Goal: Information Seeking & Learning: Find specific page/section

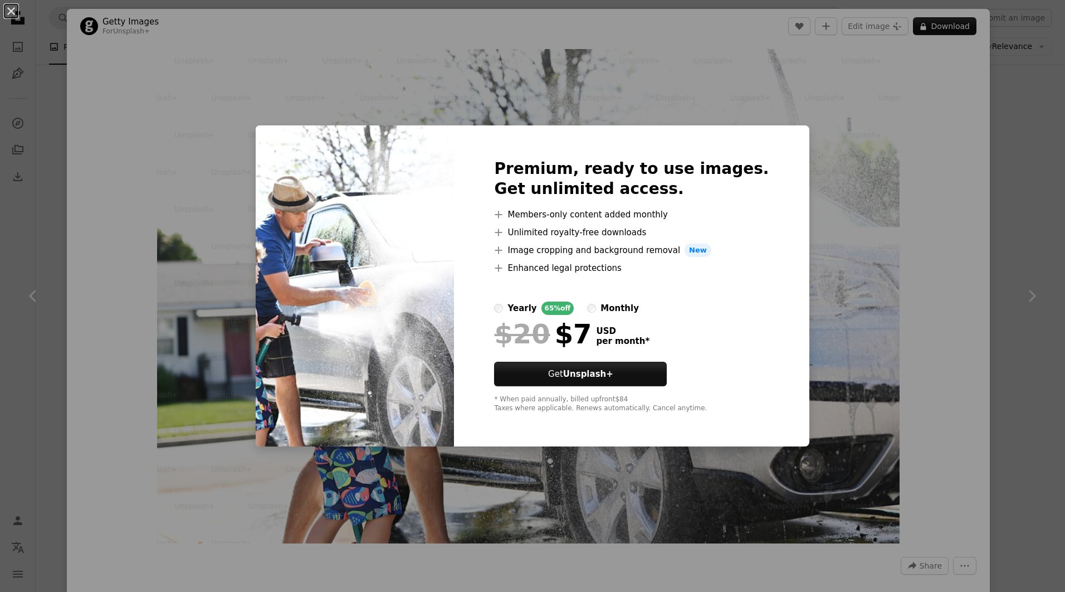
scroll to position [14316, 0]
drag, startPoint x: 574, startPoint y: 215, endPoint x: 627, endPoint y: 215, distance: 53.5
click at [627, 215] on li "A plus sign Members-only content added monthly" at bounding box center [631, 214] width 275 height 13
drag, startPoint x: 627, startPoint y: 215, endPoint x: 637, endPoint y: 214, distance: 10.1
click at [636, 214] on li "A plus sign Members-only content added monthly" at bounding box center [631, 214] width 275 height 13
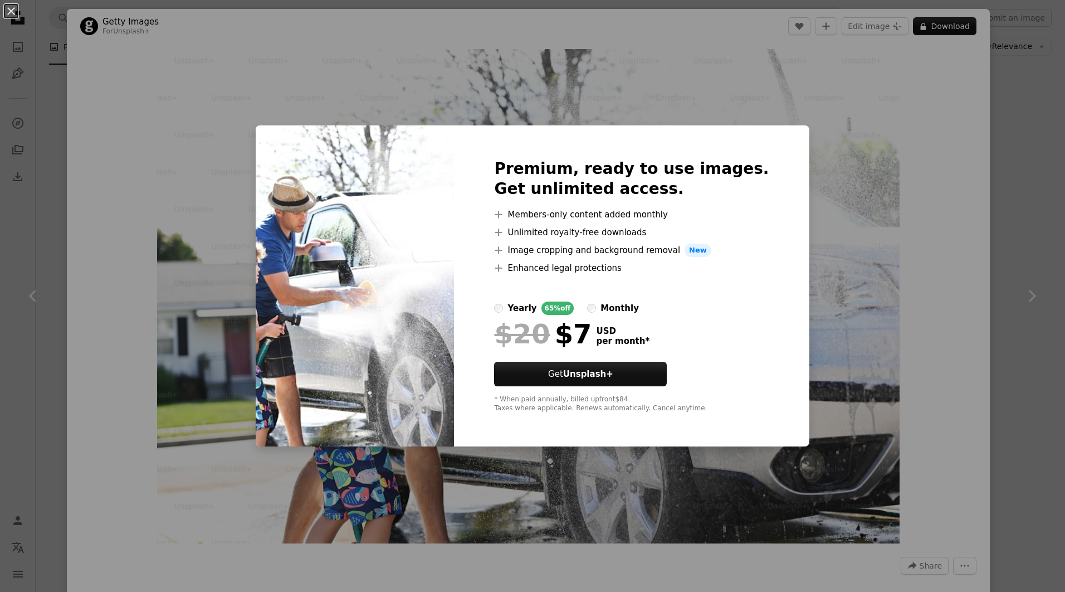
click at [834, 256] on div "An X shape Premium, ready to use images. Get unlimited access. A plus sign Memb…" at bounding box center [532, 296] width 1065 height 592
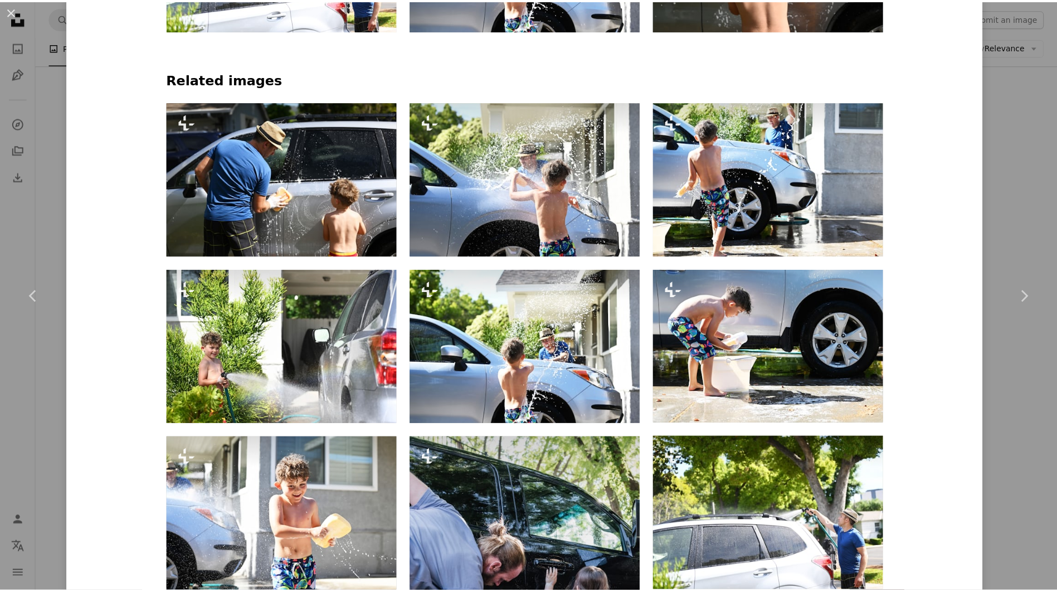
scroll to position [588, 0]
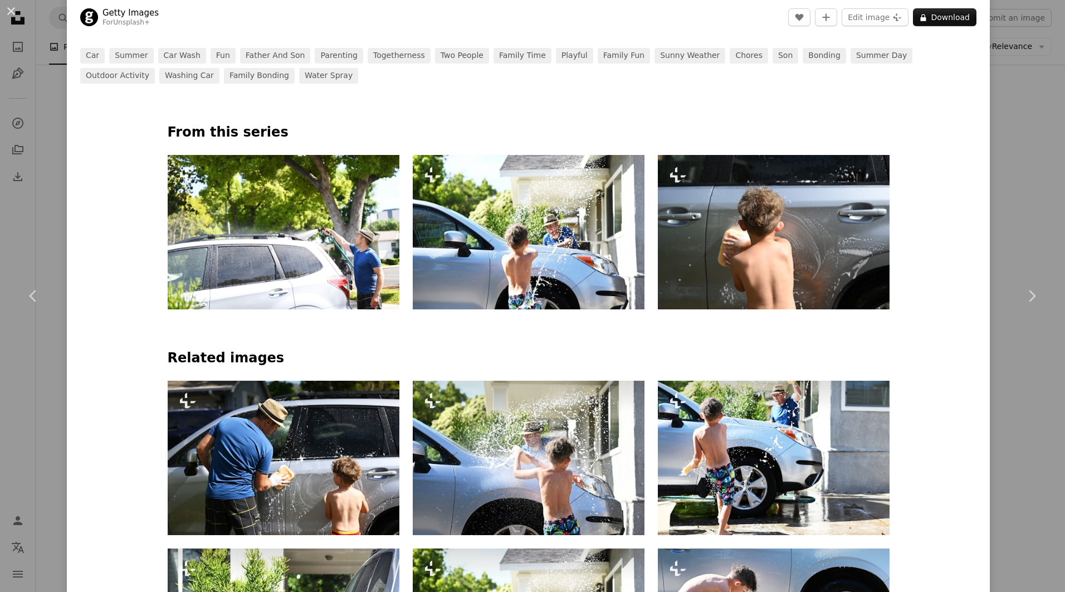
click at [1024, 197] on div "An X shape Chevron left Chevron right Getty Images For Unsplash+ A heart A plus…" at bounding box center [532, 296] width 1065 height 592
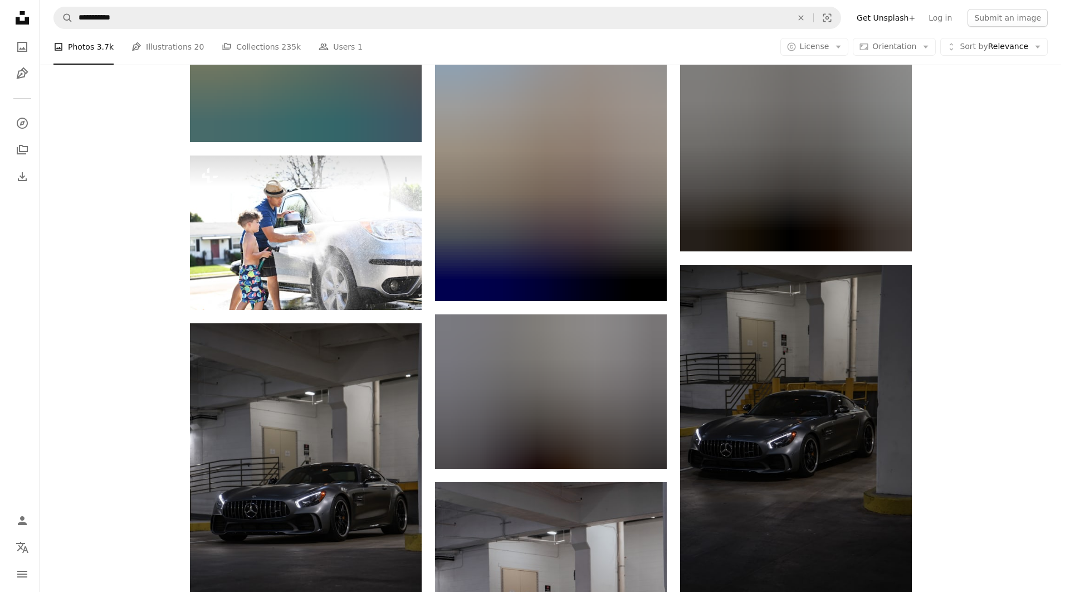
scroll to position [17268, 0]
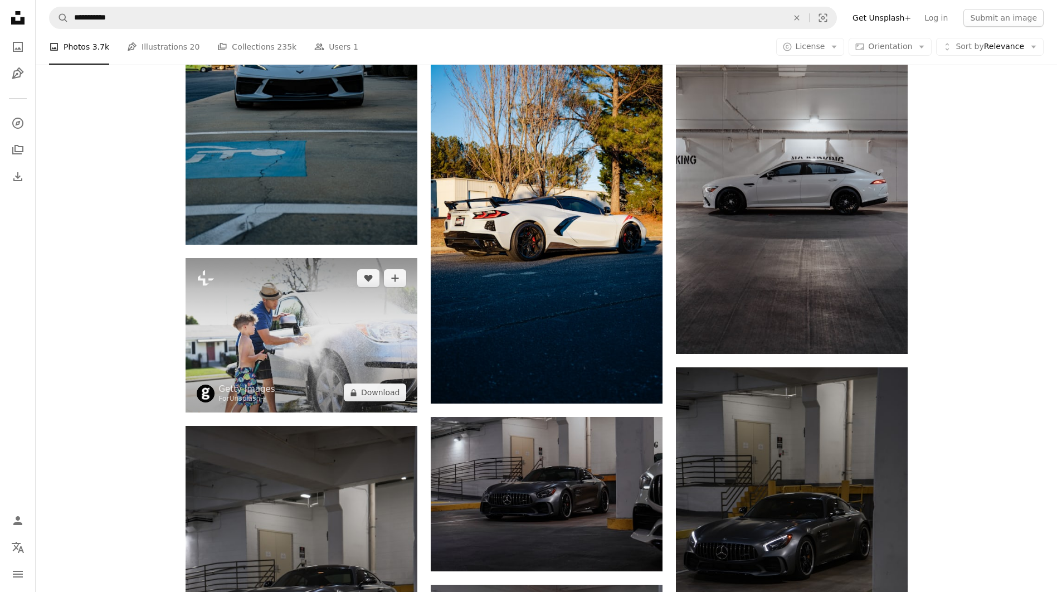
click at [349, 373] on img at bounding box center [301, 335] width 232 height 154
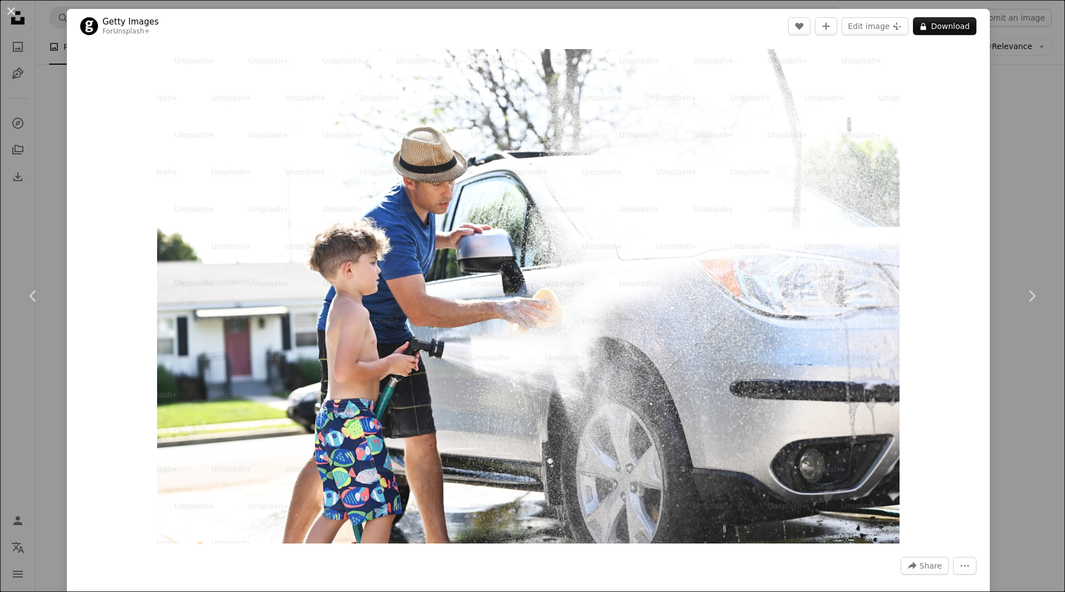
click at [623, 403] on img "Zoom in on this image" at bounding box center [528, 296] width 743 height 494
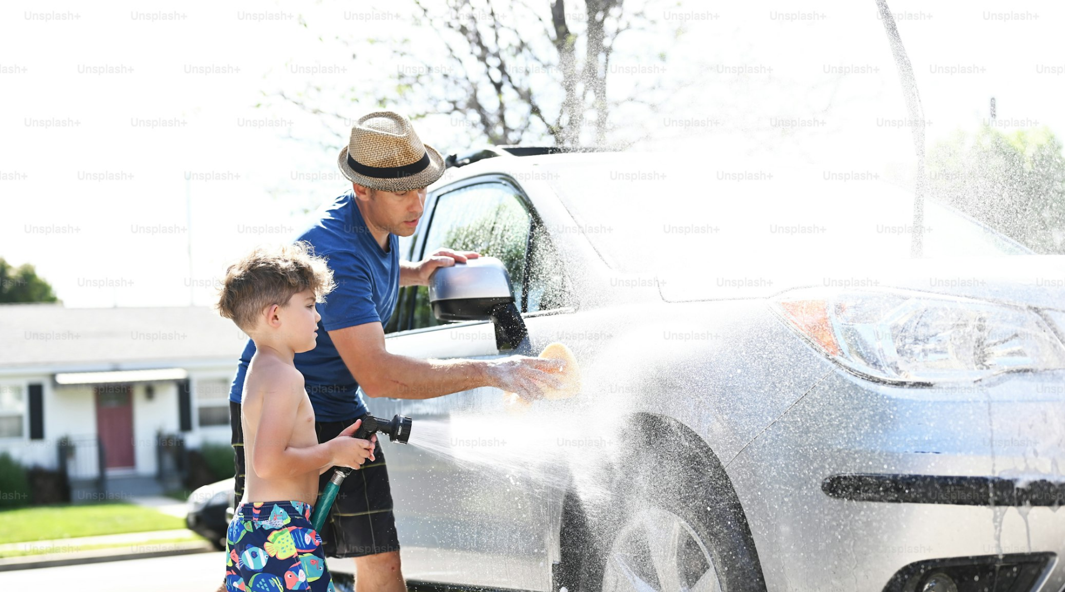
scroll to position [53, 0]
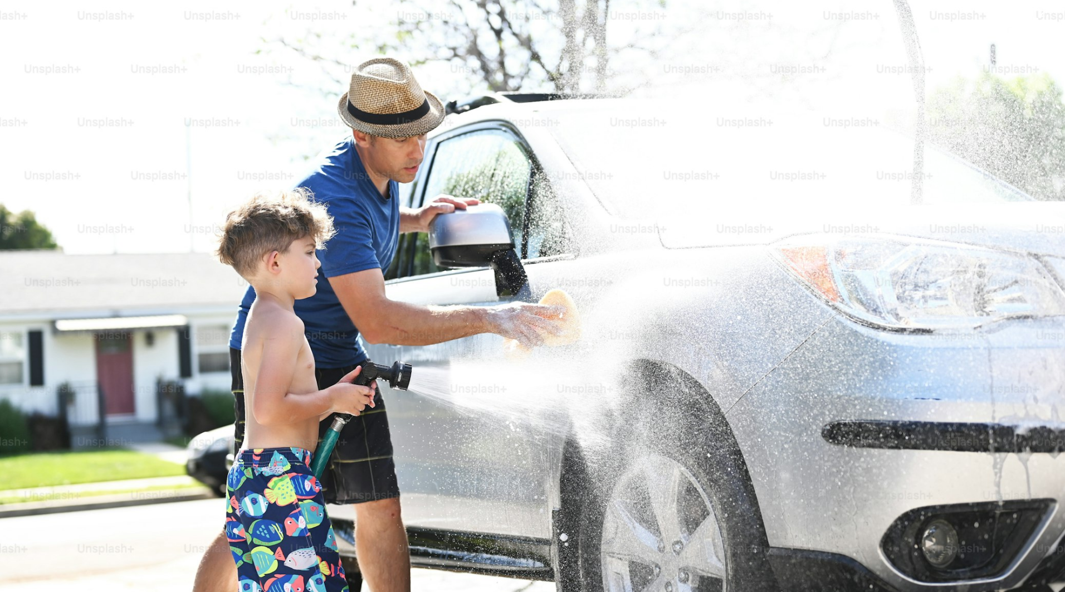
click at [700, 200] on img "Zoom out on this image" at bounding box center [532, 300] width 1066 height 709
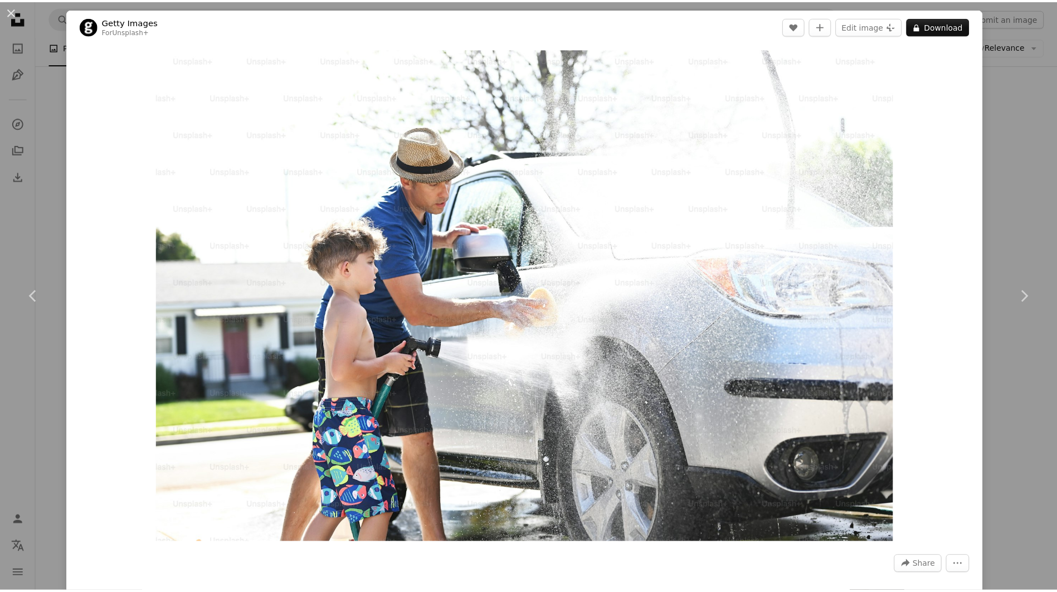
scroll to position [0, 0]
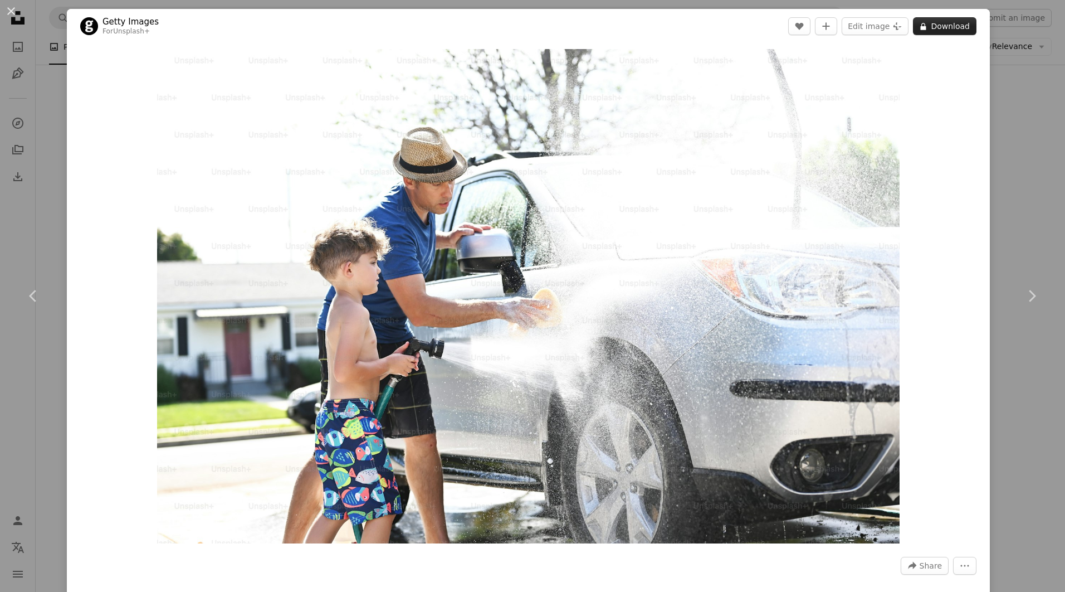
click at [921, 30] on icon at bounding box center [924, 26] width 6 height 7
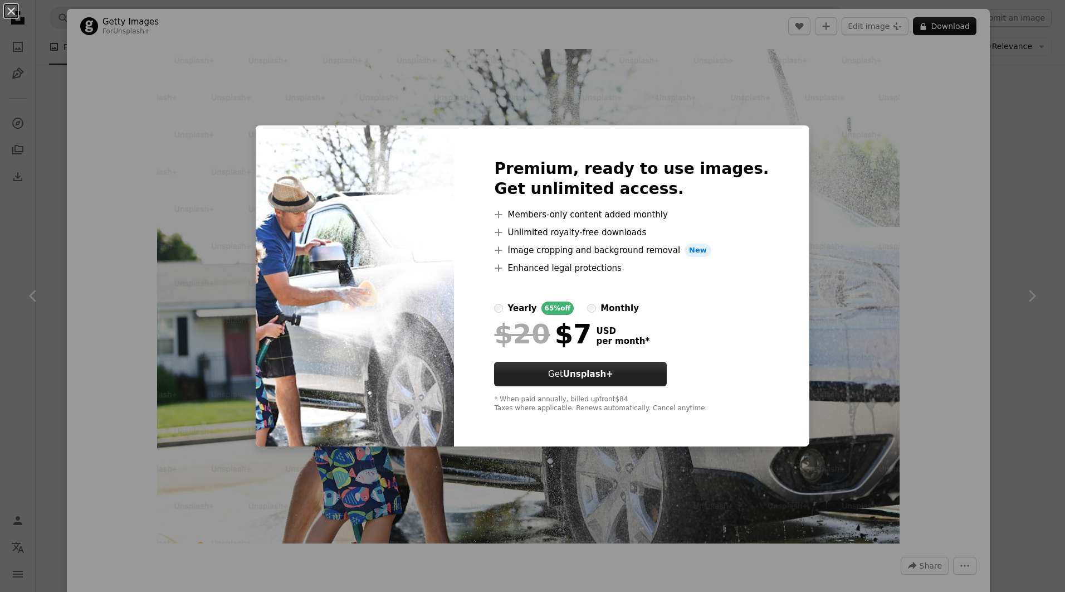
click at [628, 373] on button "Get Unsplash+" at bounding box center [580, 374] width 173 height 25
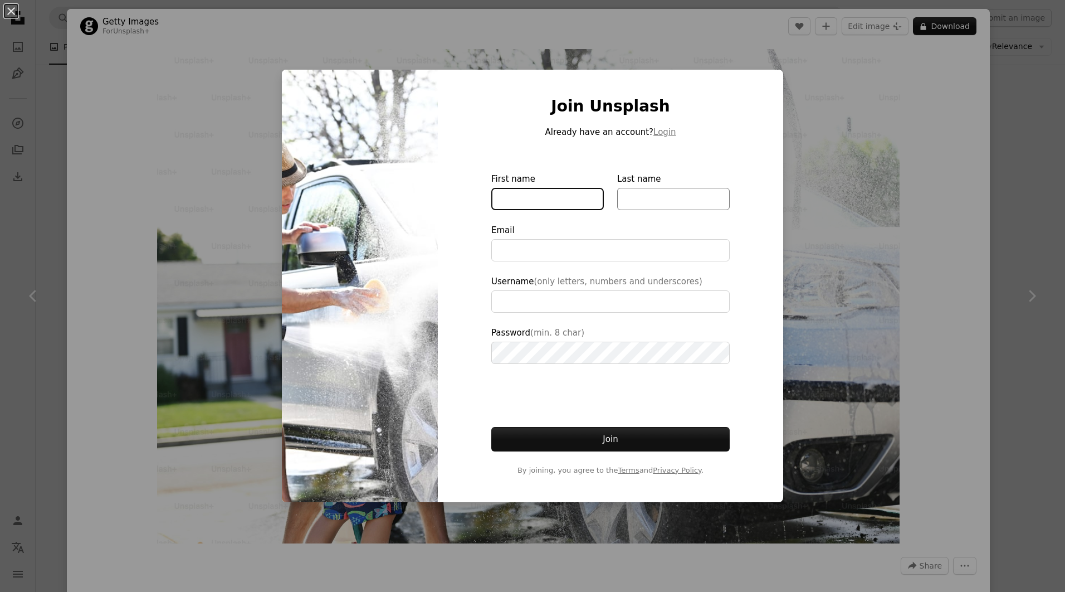
drag, startPoint x: 529, startPoint y: 197, endPoint x: 617, endPoint y: 201, distance: 88.1
click at [529, 197] on input "First name" at bounding box center [547, 199] width 113 height 22
click at [636, 201] on input "Last name" at bounding box center [673, 199] width 113 height 22
click at [466, 227] on div "Join Unsplash Already have an account? Login First name Last name Email Usernam…" at bounding box center [610, 286] width 345 height 433
type input "**********"
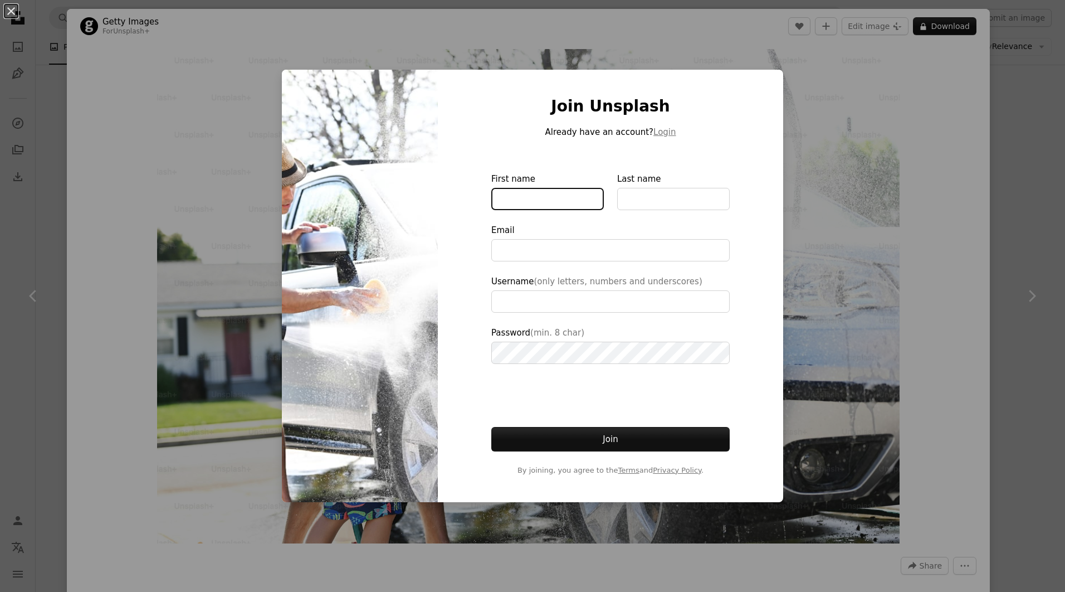
click at [553, 203] on input "First name" at bounding box center [547, 199] width 113 height 22
click at [644, 199] on input "Last name" at bounding box center [673, 199] width 113 height 22
click at [522, 202] on input "First name" at bounding box center [547, 199] width 113 height 22
click at [534, 167] on div at bounding box center [610, 155] width 238 height 33
click at [757, 87] on div "Join Unsplash Already have an account? Login First name Last name Email Usernam…" at bounding box center [610, 286] width 345 height 433
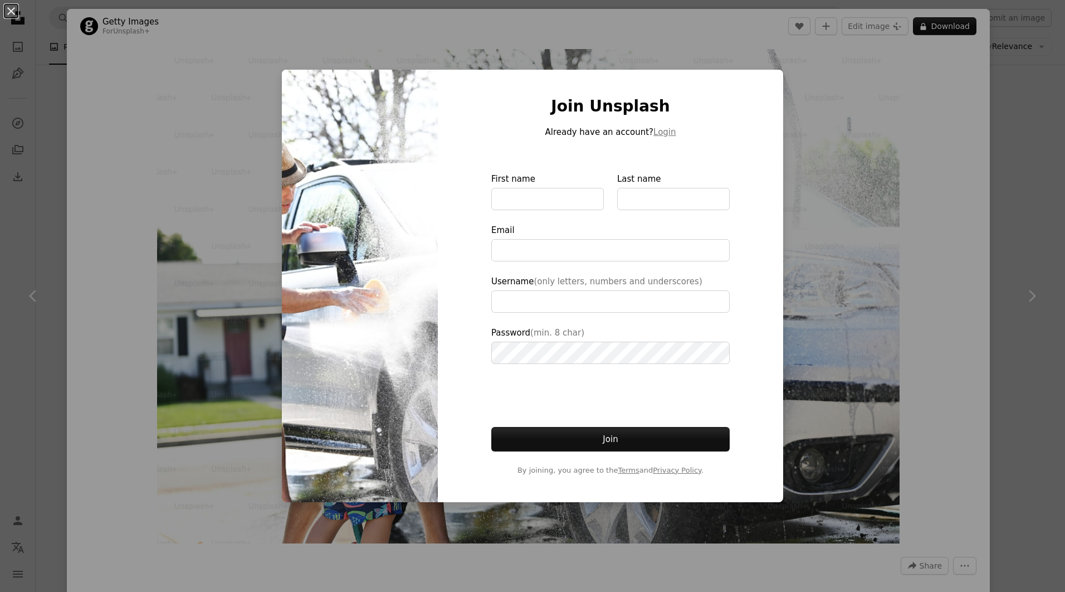
click at [834, 212] on div "An X shape Join Unsplash Already have an account? Login First name Last name Em…" at bounding box center [532, 296] width 1065 height 592
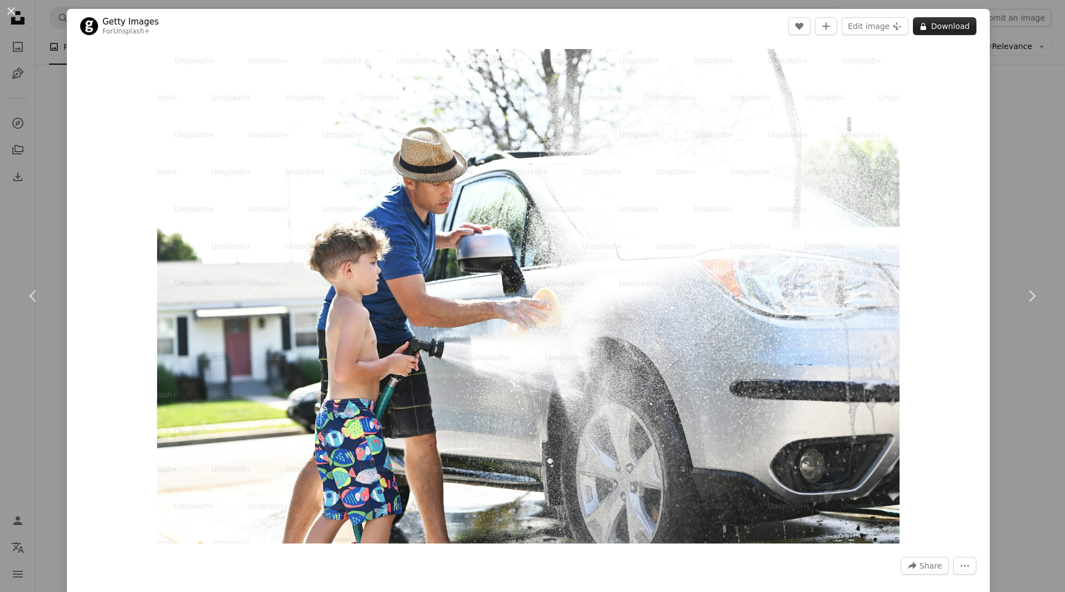
click at [937, 28] on button "A lock Download" at bounding box center [945, 26] width 64 height 18
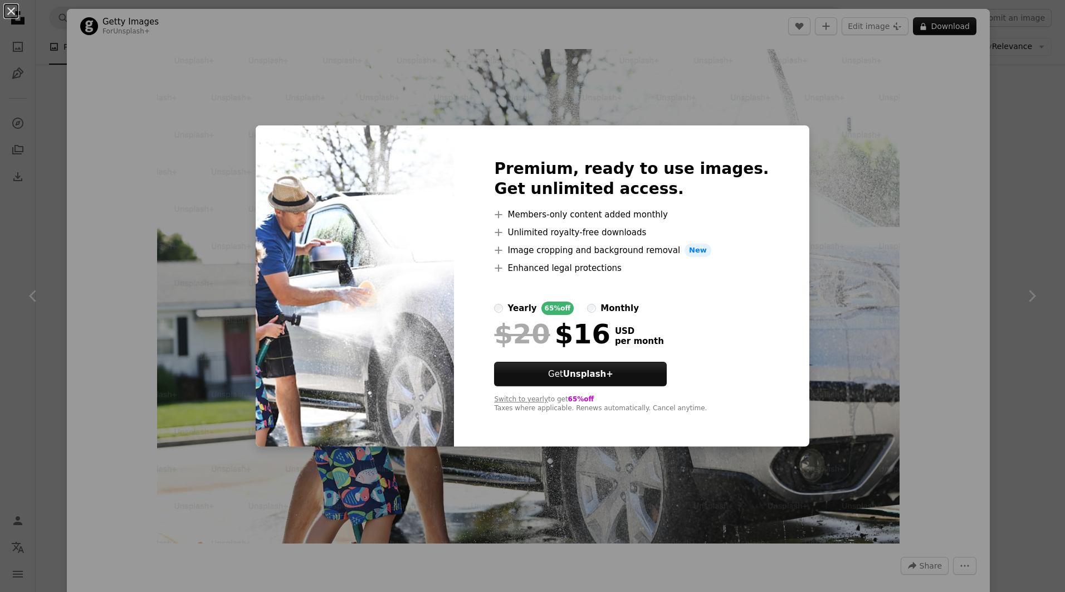
click at [516, 310] on label "yearly 65% off" at bounding box center [534, 307] width 80 height 13
click at [877, 330] on div "An X shape Premium, ready to use images. Get unlimited access. A plus sign Memb…" at bounding box center [532, 296] width 1065 height 592
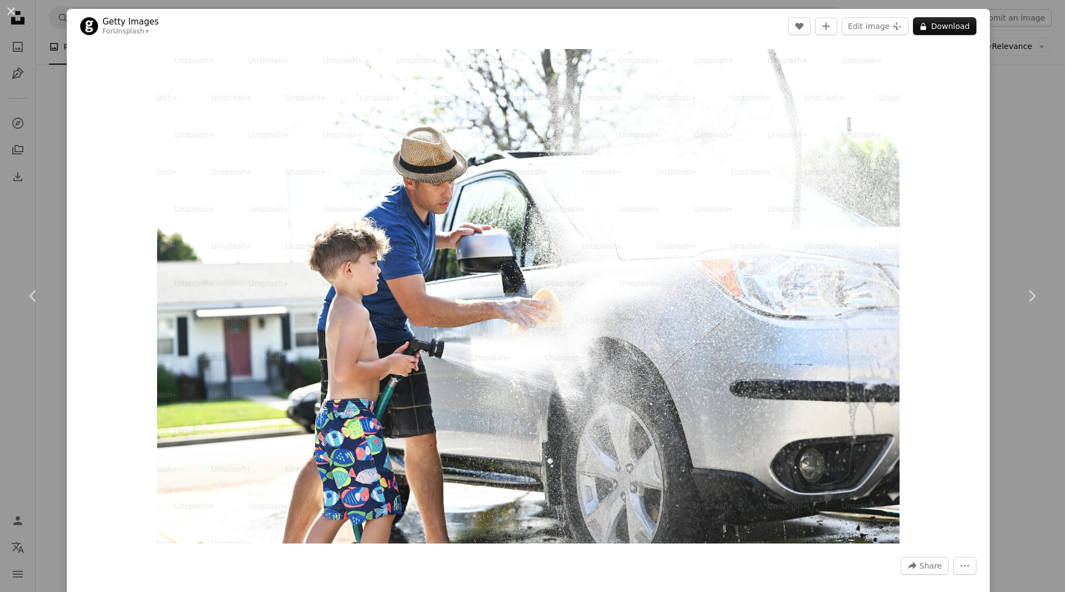
click at [1013, 180] on div "An X shape Chevron left Chevron right Getty Images For Unsplash+ A heart A plus…" at bounding box center [532, 296] width 1065 height 592
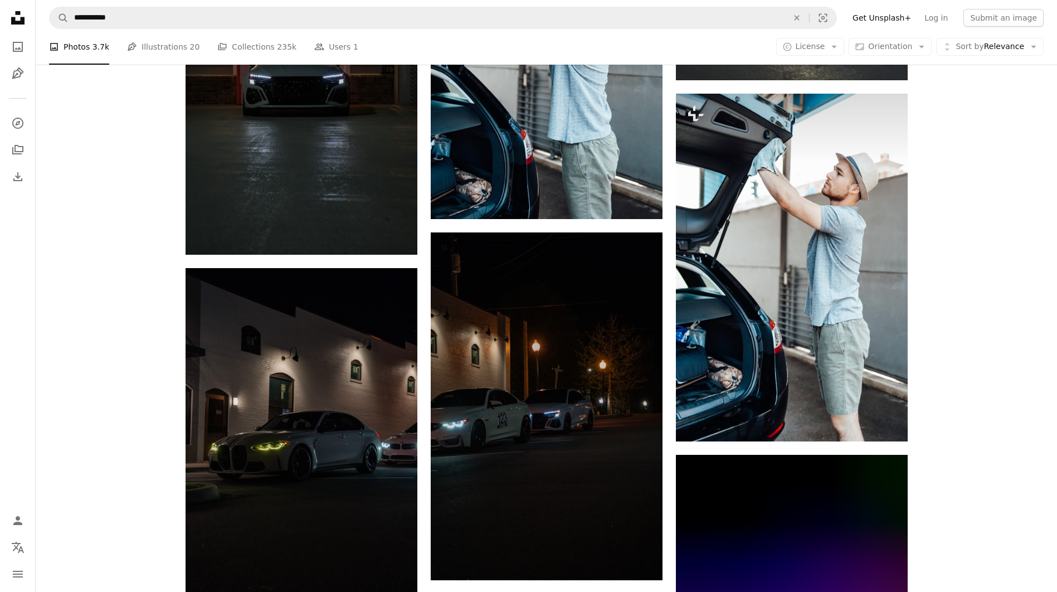
scroll to position [37934, 0]
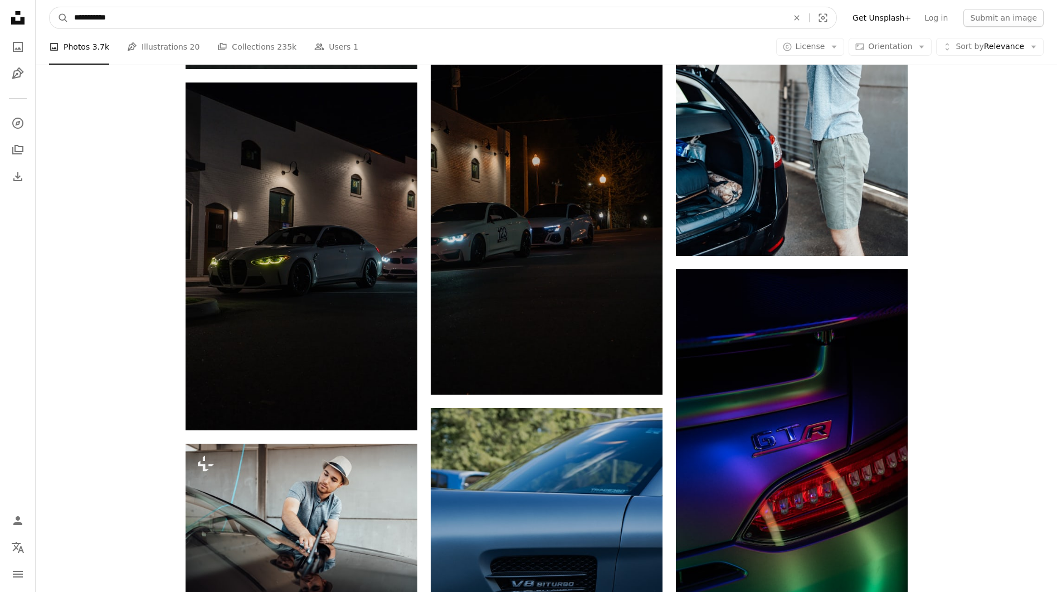
paste input "******"
type input "**********"
click at [50, 7] on button "A magnifying glass" at bounding box center [59, 17] width 19 height 21
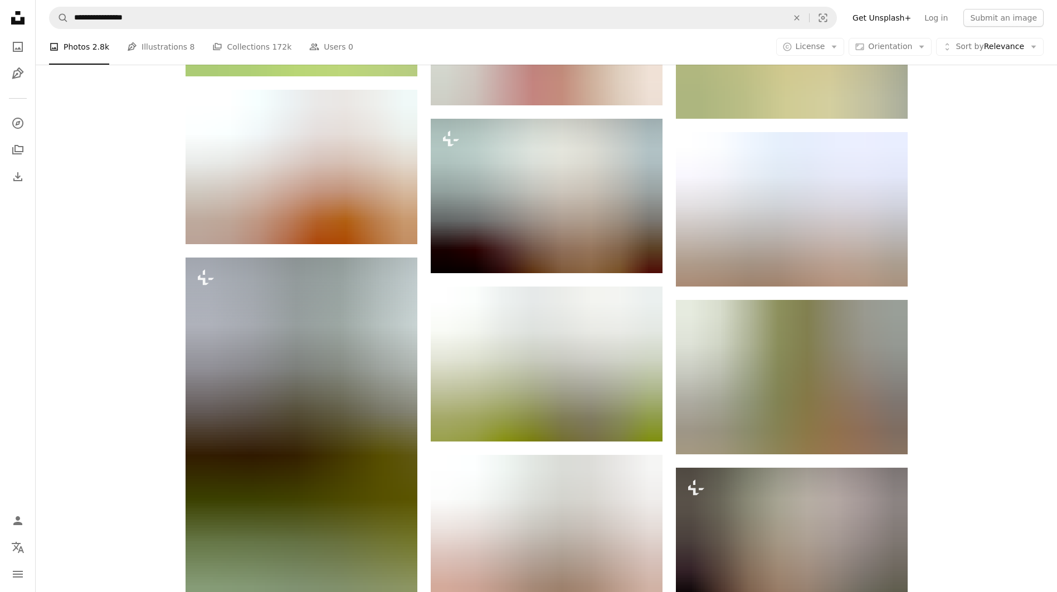
scroll to position [8188, 0]
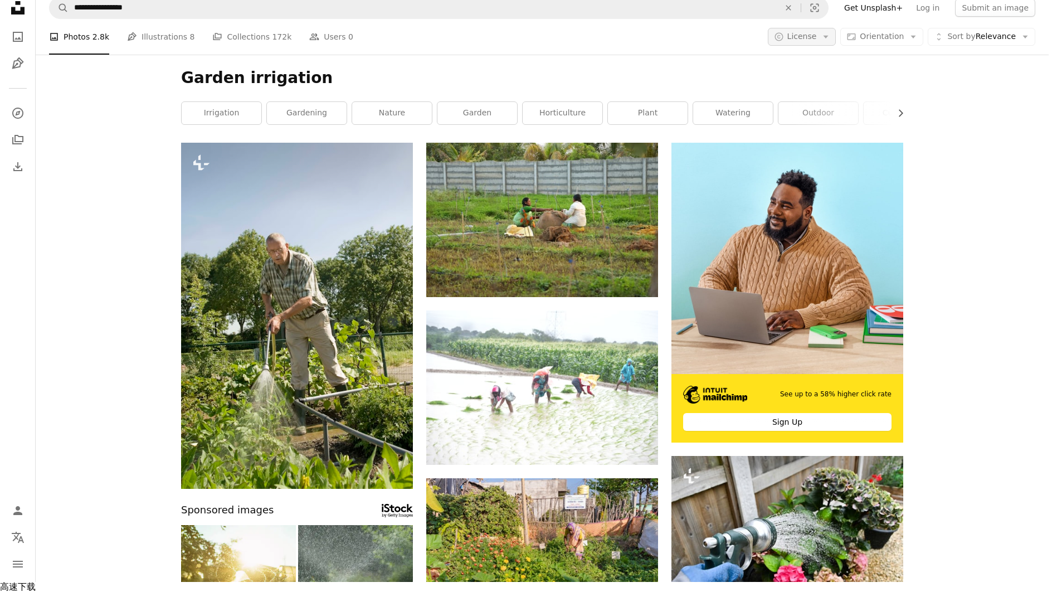
click at [828, 38] on icon "button" at bounding box center [825, 37] width 5 height 3
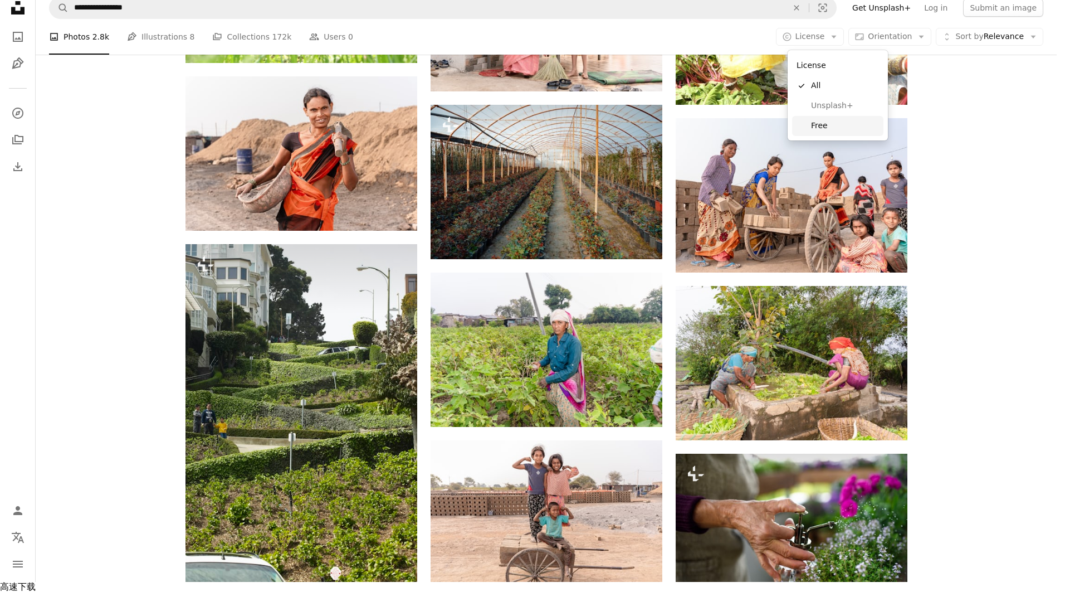
click at [826, 131] on span "Free" at bounding box center [845, 125] width 68 height 11
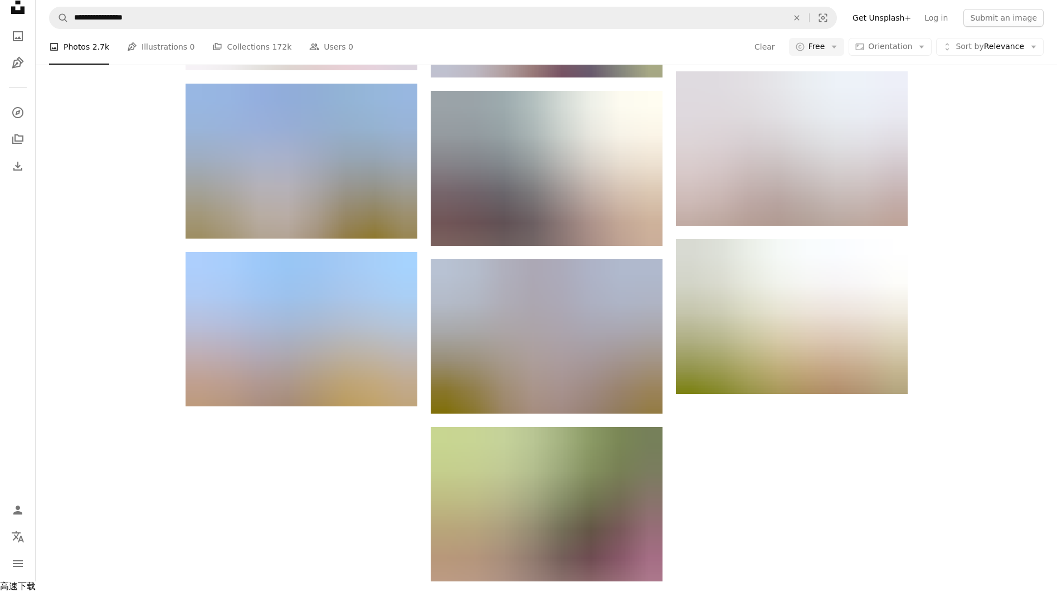
scroll to position [2729, 0]
